Goal: Information Seeking & Learning: Learn about a topic

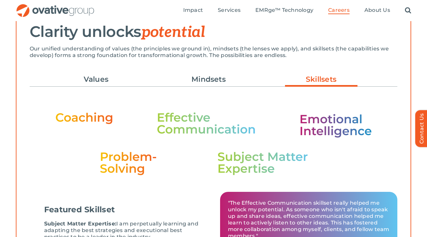
scroll to position [191, 0]
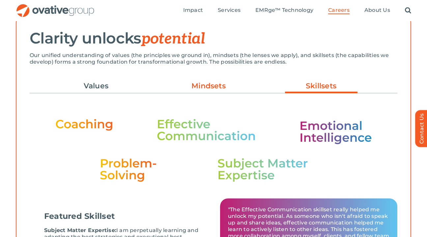
click at [209, 90] on link "Mindsets" at bounding box center [208, 85] width 72 height 11
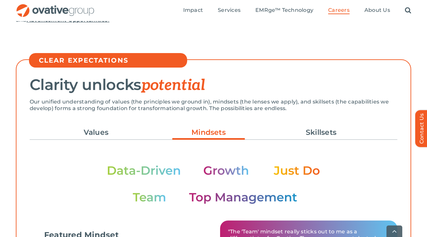
scroll to position [145, 0]
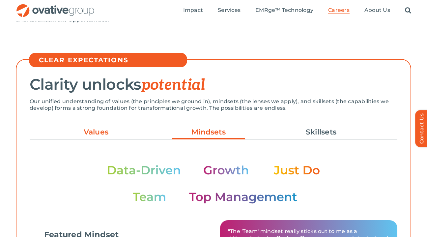
click at [112, 129] on link "Values" at bounding box center [96, 131] width 72 height 11
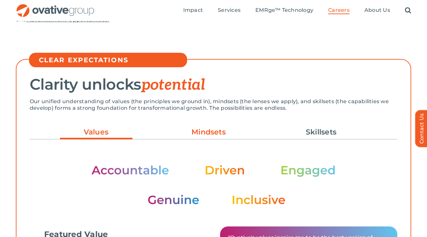
click at [206, 129] on link "Mindsets" at bounding box center [208, 131] width 72 height 11
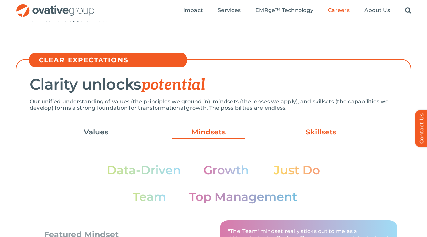
click at [304, 127] on link "Skillsets" at bounding box center [321, 131] width 72 height 11
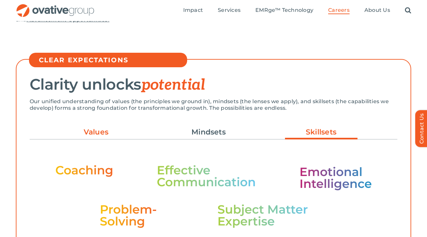
click at [97, 136] on link "Values" at bounding box center [96, 131] width 72 height 11
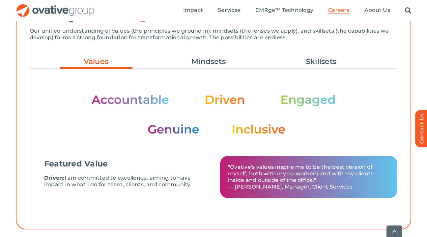
scroll to position [216, 0]
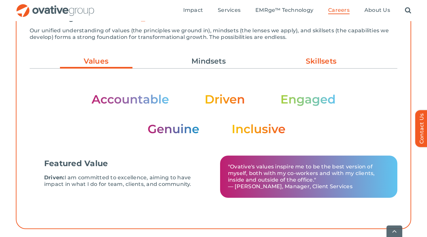
click at [300, 66] on link "Skillsets" at bounding box center [321, 61] width 72 height 11
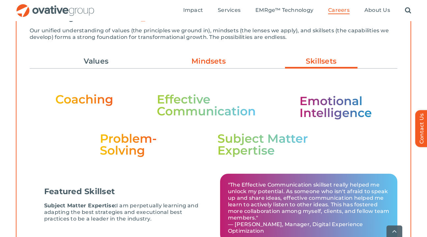
click at [209, 65] on link "Mindsets" at bounding box center [208, 61] width 72 height 11
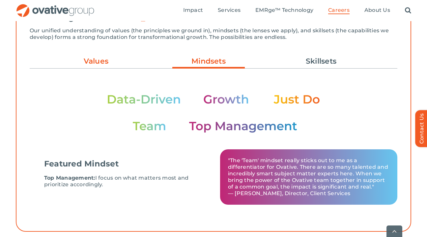
click at [124, 65] on link "Values" at bounding box center [96, 61] width 72 height 11
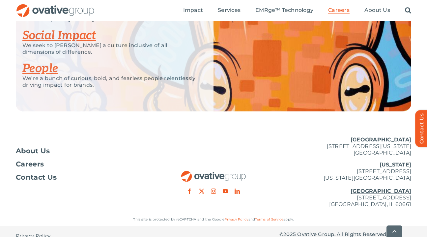
scroll to position [1668, 0]
click at [48, 76] on link "People" at bounding box center [40, 69] width 36 height 14
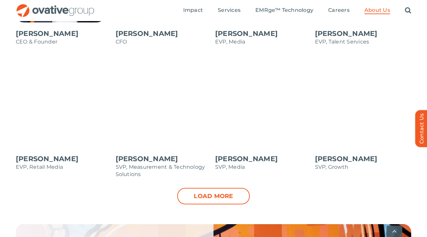
scroll to position [711, 0]
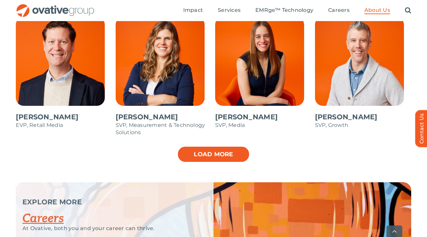
click at [245, 162] on link "Load more" at bounding box center [213, 154] width 72 height 16
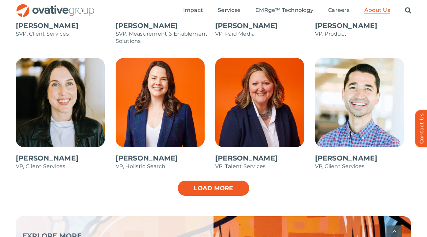
scroll to position [935, 0]
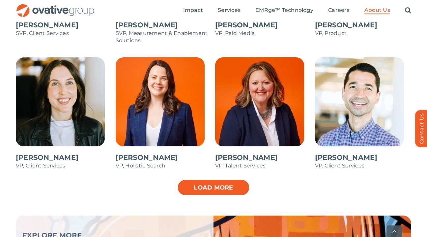
click at [232, 192] on link "Load more" at bounding box center [213, 187] width 72 height 16
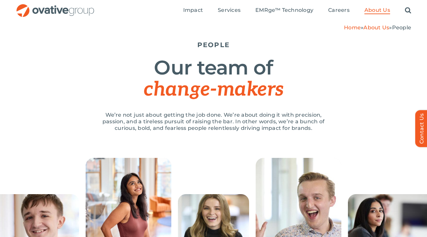
scroll to position [0, 0]
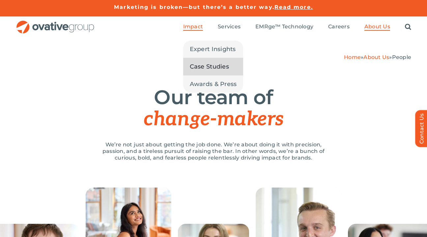
click at [204, 66] on span "Case Studies" at bounding box center [209, 66] width 39 height 9
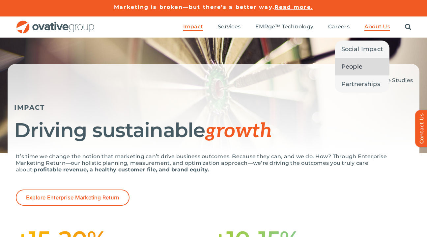
click at [356, 67] on span "People" at bounding box center [351, 66] width 21 height 9
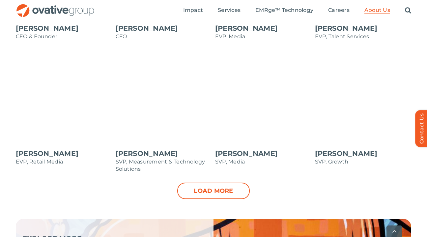
scroll to position [675, 0]
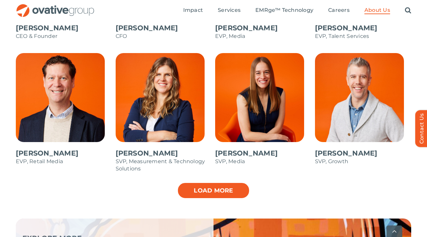
click at [206, 196] on link "Load more" at bounding box center [213, 190] width 72 height 16
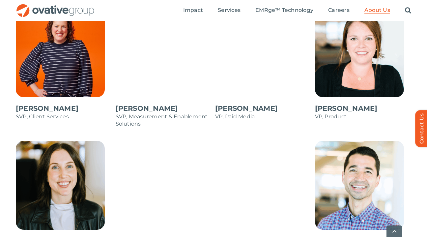
scroll to position [852, 0]
